Goal: Obtain resource: Download file/media

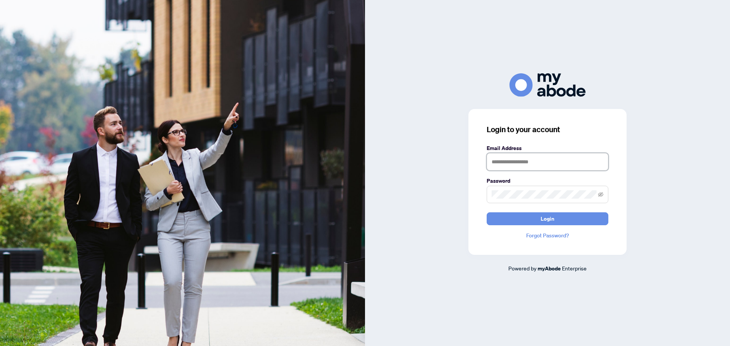
drag, startPoint x: 547, startPoint y: 166, endPoint x: 543, endPoint y: 171, distance: 5.5
click at [546, 168] on input "text" at bounding box center [547, 161] width 122 height 17
click at [486, 212] on button "Login" at bounding box center [547, 218] width 122 height 13
click at [604, 198] on span at bounding box center [547, 194] width 122 height 17
click at [603, 198] on span at bounding box center [547, 194] width 122 height 17
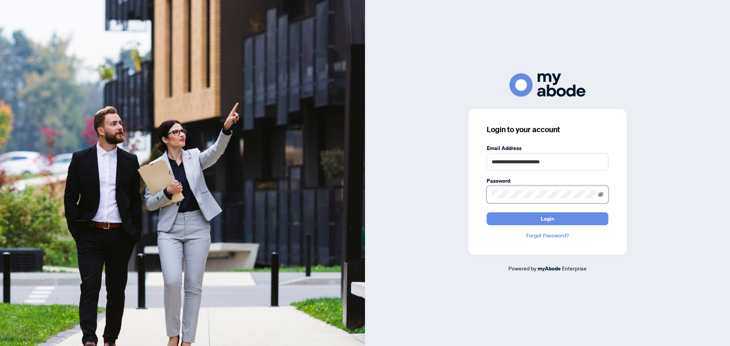
click at [602, 197] on icon "eye-invisible" at bounding box center [600, 194] width 5 height 5
click at [569, 159] on input "**********" at bounding box center [547, 161] width 122 height 17
drag, startPoint x: 570, startPoint y: 159, endPoint x: 388, endPoint y: 161, distance: 181.3
click at [390, 161] on div "**********" at bounding box center [547, 172] width 365 height 199
type input "**********"
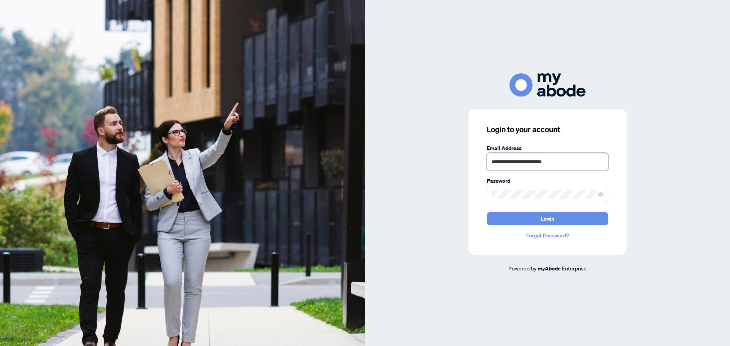
click at [486, 212] on button "Login" at bounding box center [547, 218] width 122 height 13
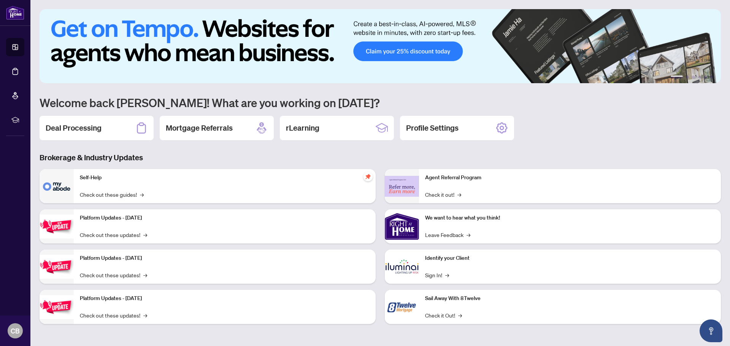
click at [82, 136] on div "Deal Processing" at bounding box center [97, 128] width 114 height 24
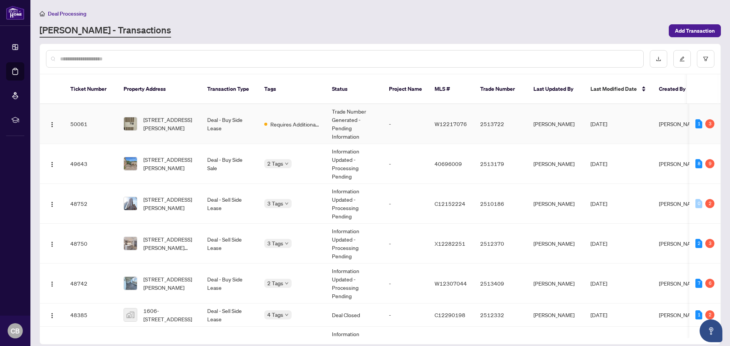
click at [217, 112] on td "Deal - Buy Side Lease" at bounding box center [229, 124] width 57 height 40
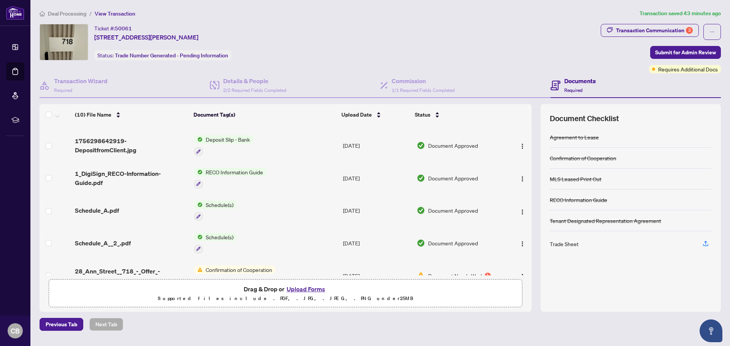
scroll to position [166, 0]
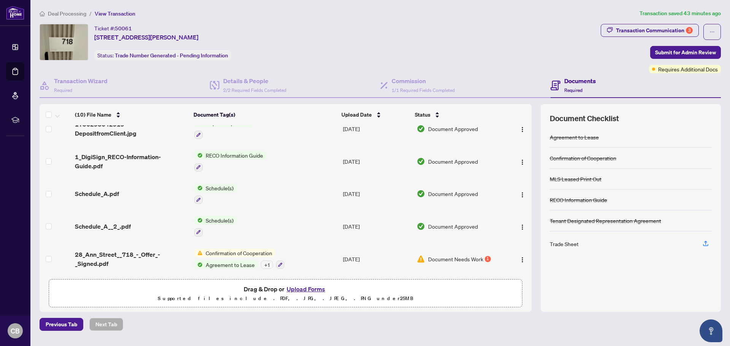
click at [377, 269] on td "[DATE]" at bounding box center [377, 259] width 74 height 33
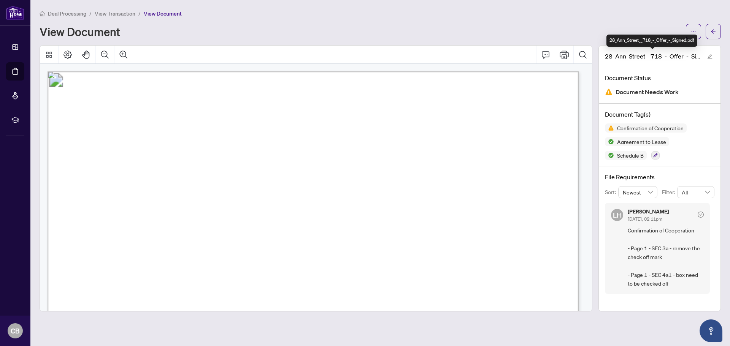
click at [694, 40] on div "28_Ann_Street__718_-_Offer_-_Signed.pdf" at bounding box center [651, 41] width 91 height 12
click at [695, 32] on icon "ellipsis" at bounding box center [693, 31] width 4 height 1
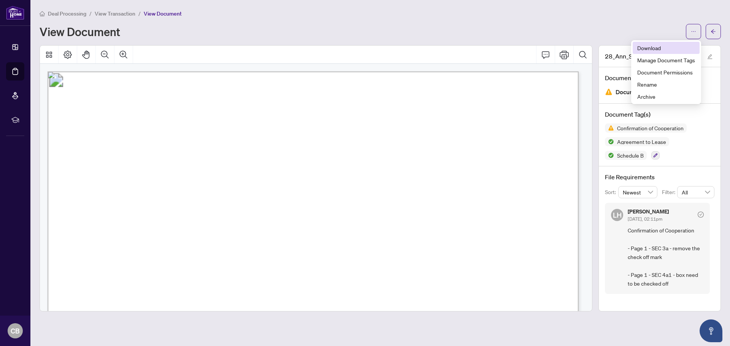
click at [673, 48] on span "Download" at bounding box center [666, 48] width 58 height 8
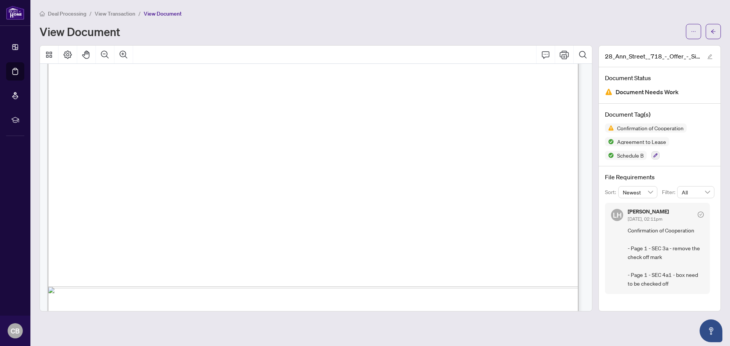
scroll to position [406, 0]
click at [599, 49] on div "28_Ann_Street__718_-_Offer_-_Signed.pdf" at bounding box center [660, 57] width 122 height 22
click at [692, 30] on icon "ellipsis" at bounding box center [693, 31] width 5 height 5
click at [708, 33] on button "button" at bounding box center [712, 31] width 15 height 15
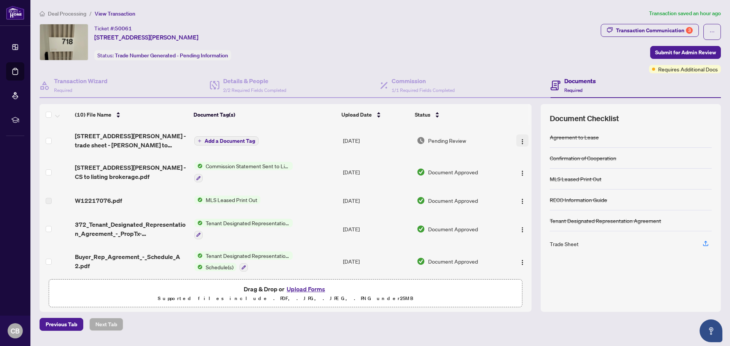
click at [519, 141] on img "button" at bounding box center [522, 142] width 6 height 6
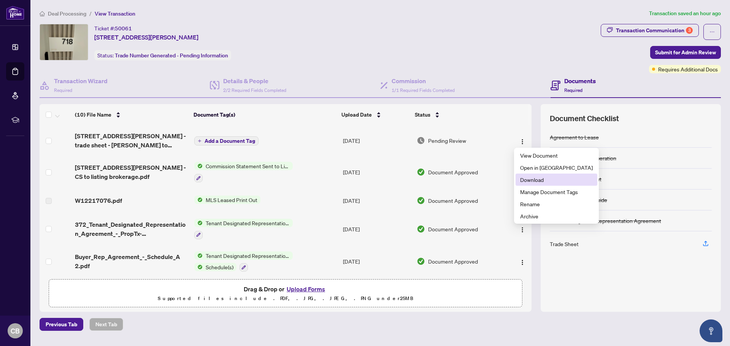
click at [531, 177] on span "Download" at bounding box center [556, 180] width 73 height 8
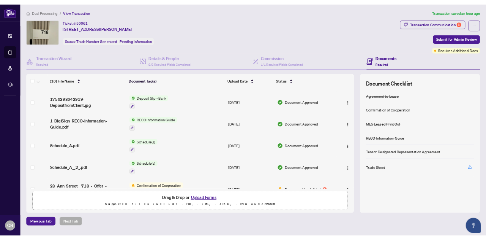
scroll to position [166, 0]
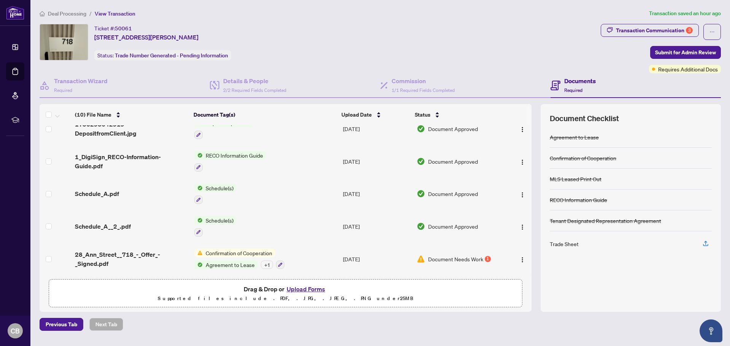
click at [179, 264] on span "28_Ann_Street__718_-_Offer_-_Signed.pdf" at bounding box center [131, 259] width 113 height 18
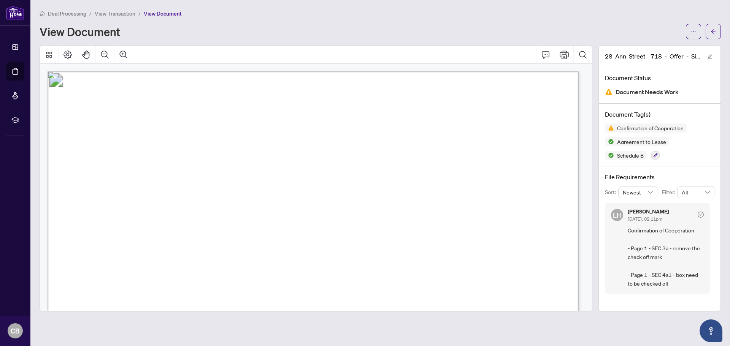
click at [707, 40] on div "Deal Processing / View Transaction / View Document View Document 28_Ann_Street_…" at bounding box center [380, 160] width 681 height 303
click at [713, 33] on icon "arrow-left" at bounding box center [712, 31] width 5 height 5
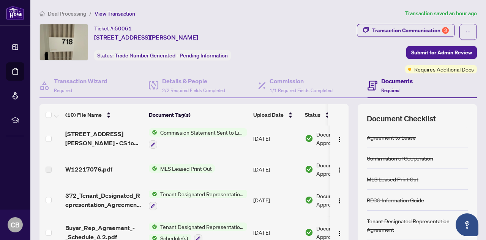
scroll to position [34, 0]
click at [375, 30] on div "Transaction Communication 3" at bounding box center [410, 30] width 77 height 12
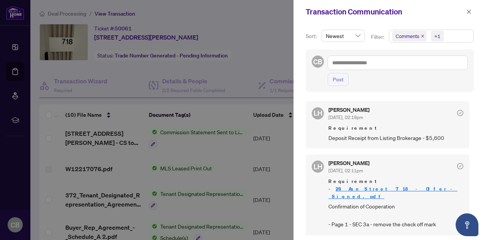
scroll to position [1, 0]
click at [280, 99] on div at bounding box center [243, 120] width 486 height 240
click at [276, 100] on div at bounding box center [243, 120] width 486 height 240
click at [469, 11] on icon "close" at bounding box center [469, 12] width 4 height 4
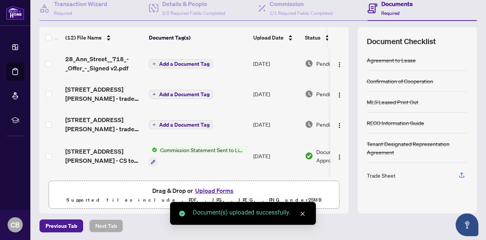
scroll to position [0, 0]
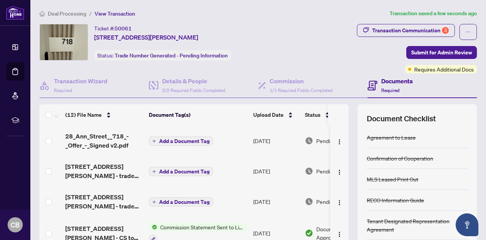
click at [307, 50] on div "Transaction Communication 3 Submit for Admin Review Requires Additional Docs" at bounding box center [387, 48] width 182 height 49
click at [78, 10] on span "Deal Processing" at bounding box center [67, 13] width 38 height 7
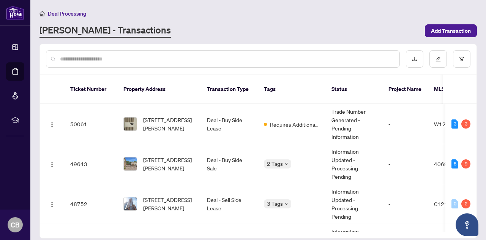
click at [223, 94] on th "Transaction Type" at bounding box center [229, 89] width 57 height 30
